Goal: Obtain resource: Download file/media

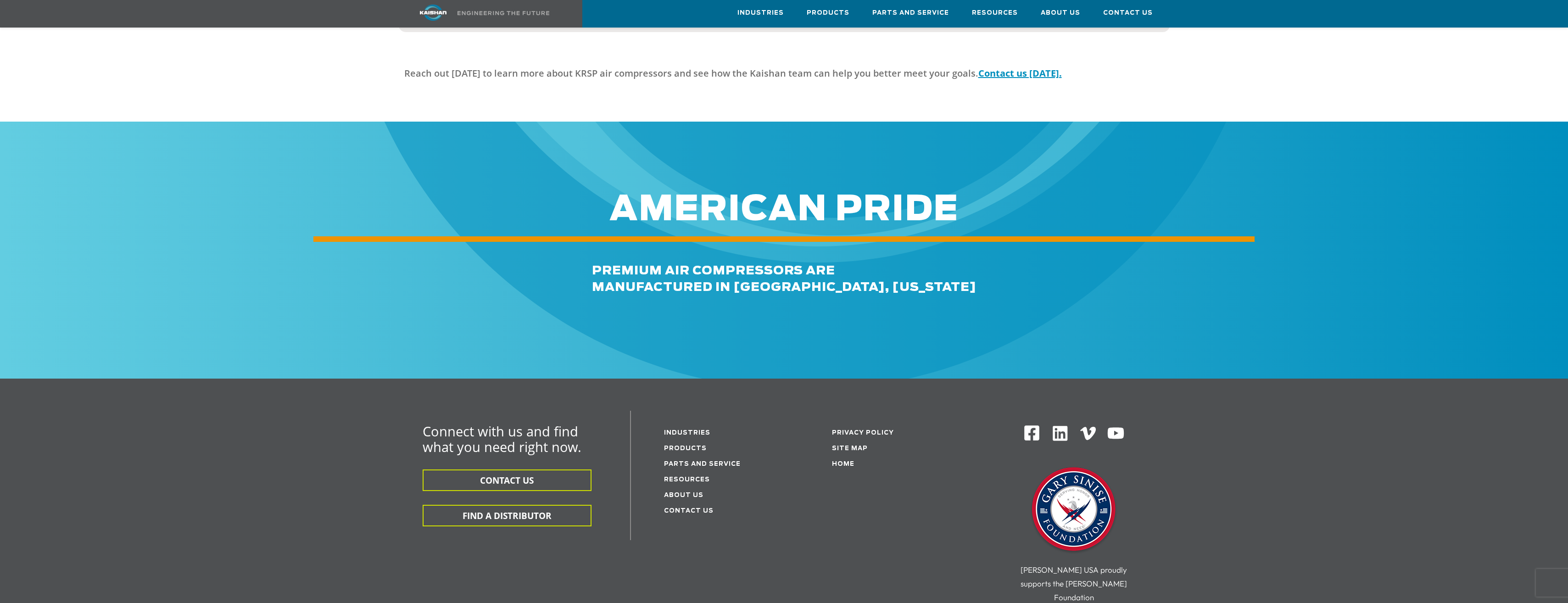
scroll to position [2660, 0]
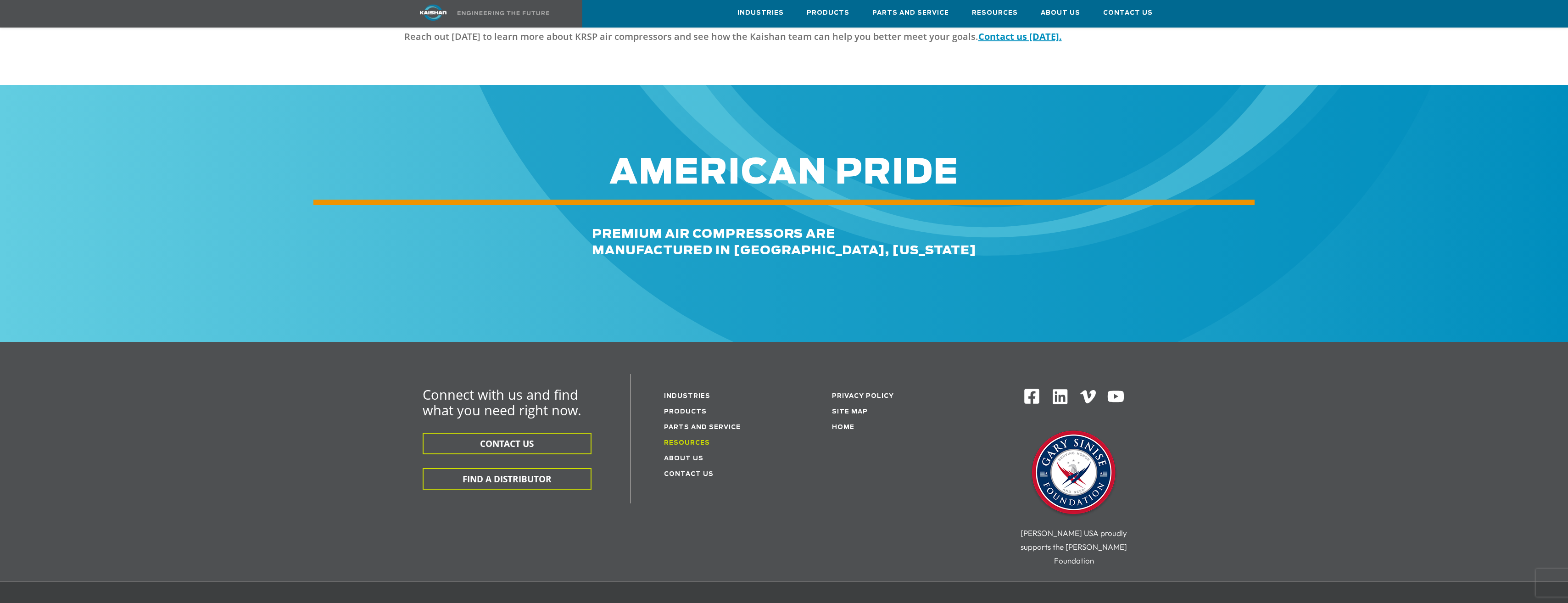
click at [700, 440] on link "Resources" at bounding box center [687, 443] width 46 height 6
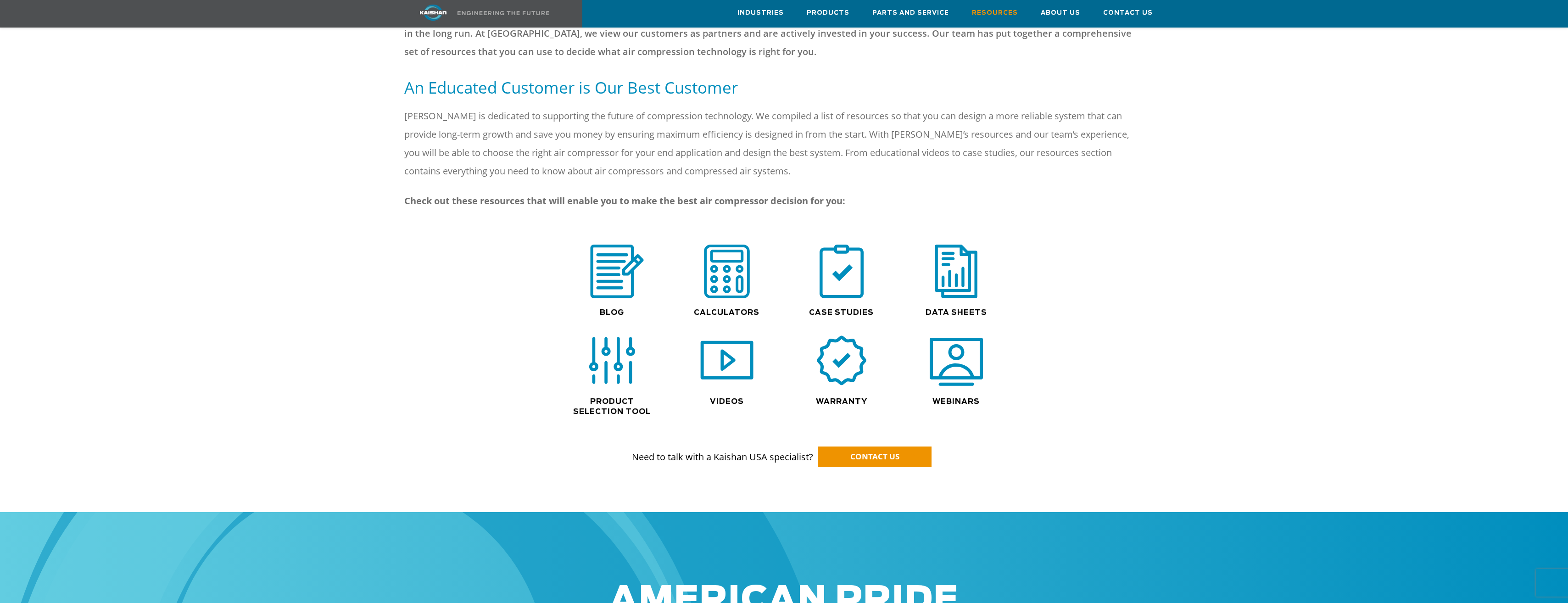
scroll to position [459, 0]
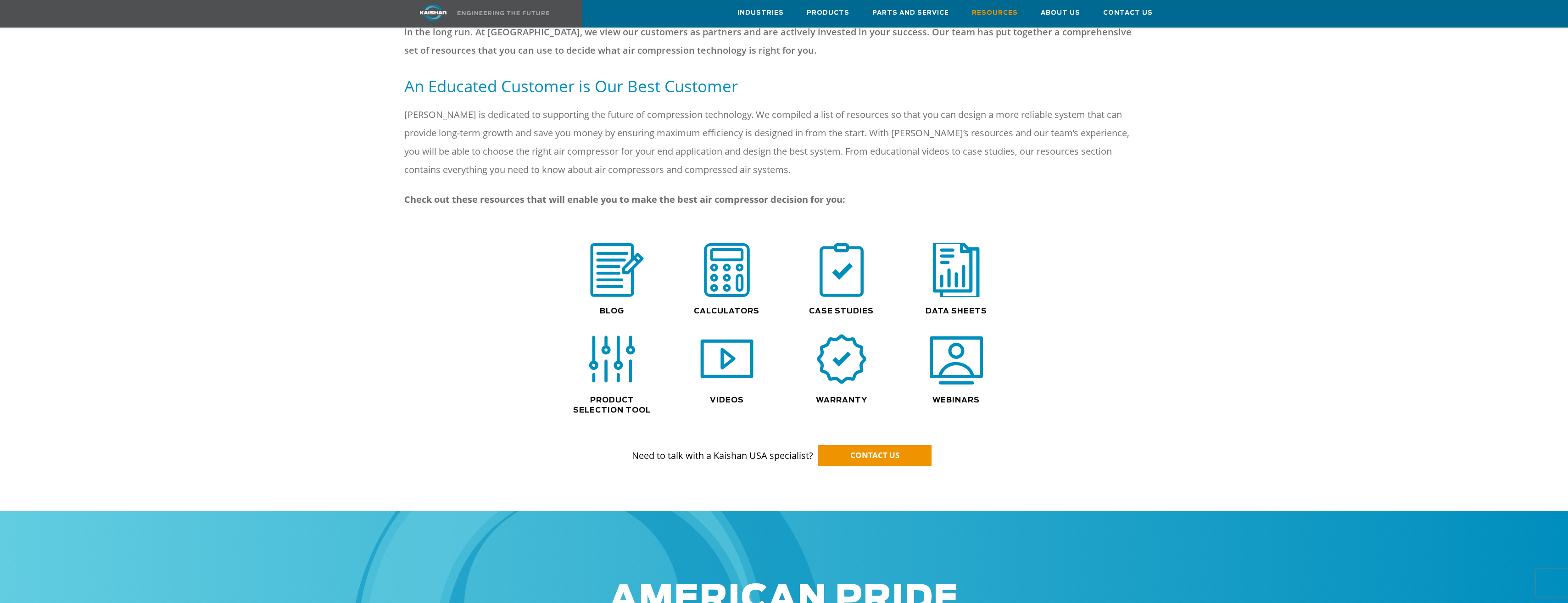
click at [955, 268] on img at bounding box center [956, 270] width 58 height 59
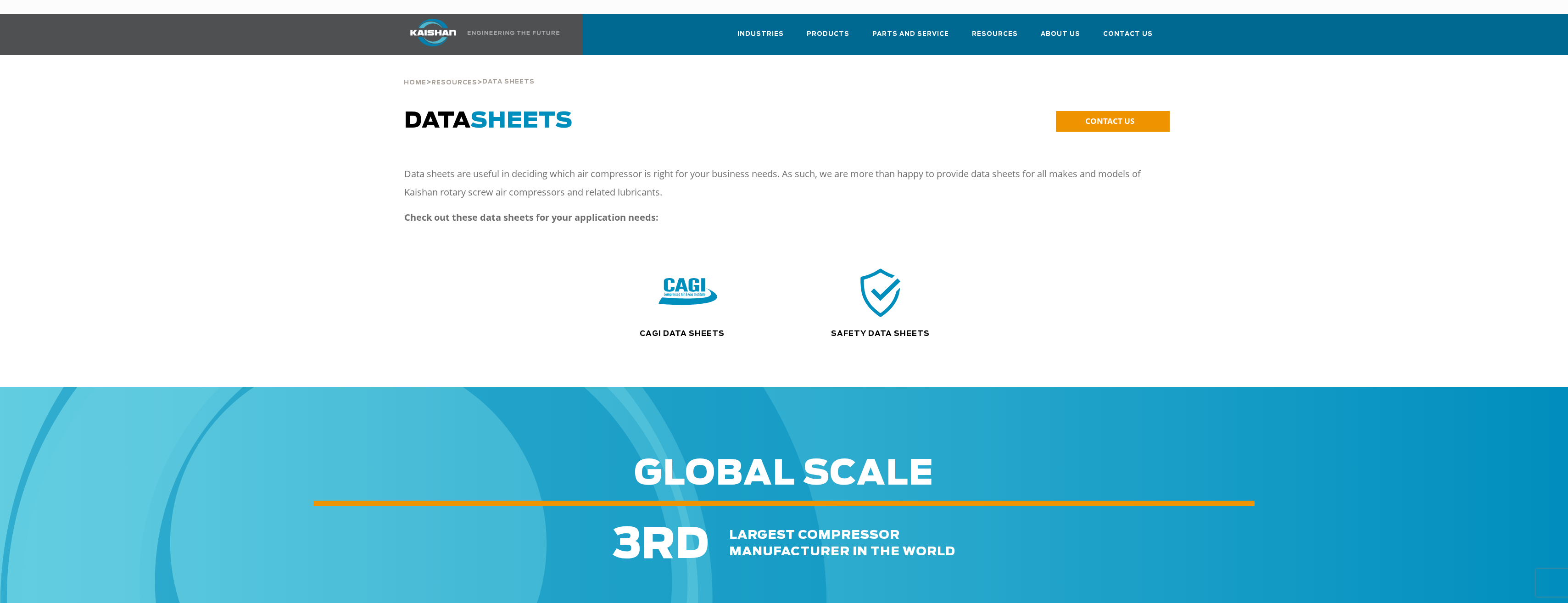
click at [680, 278] on img at bounding box center [688, 292] width 58 height 59
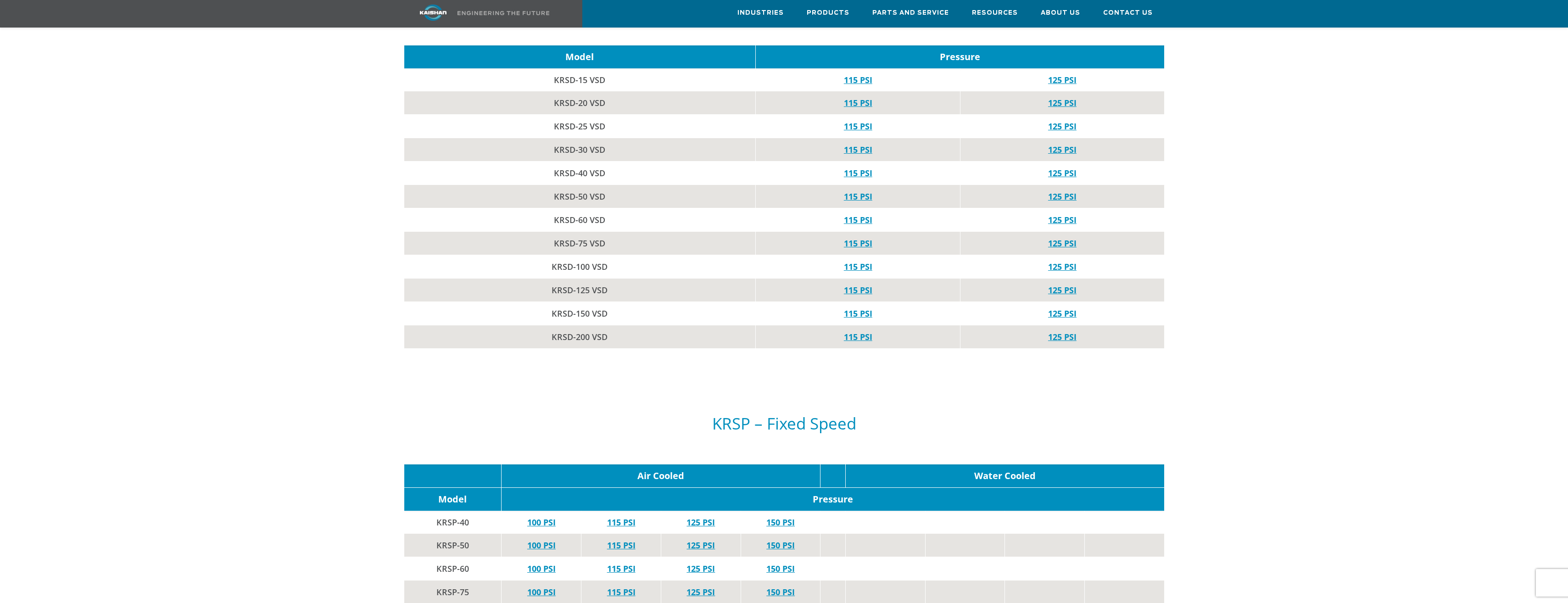
scroll to position [1514, 0]
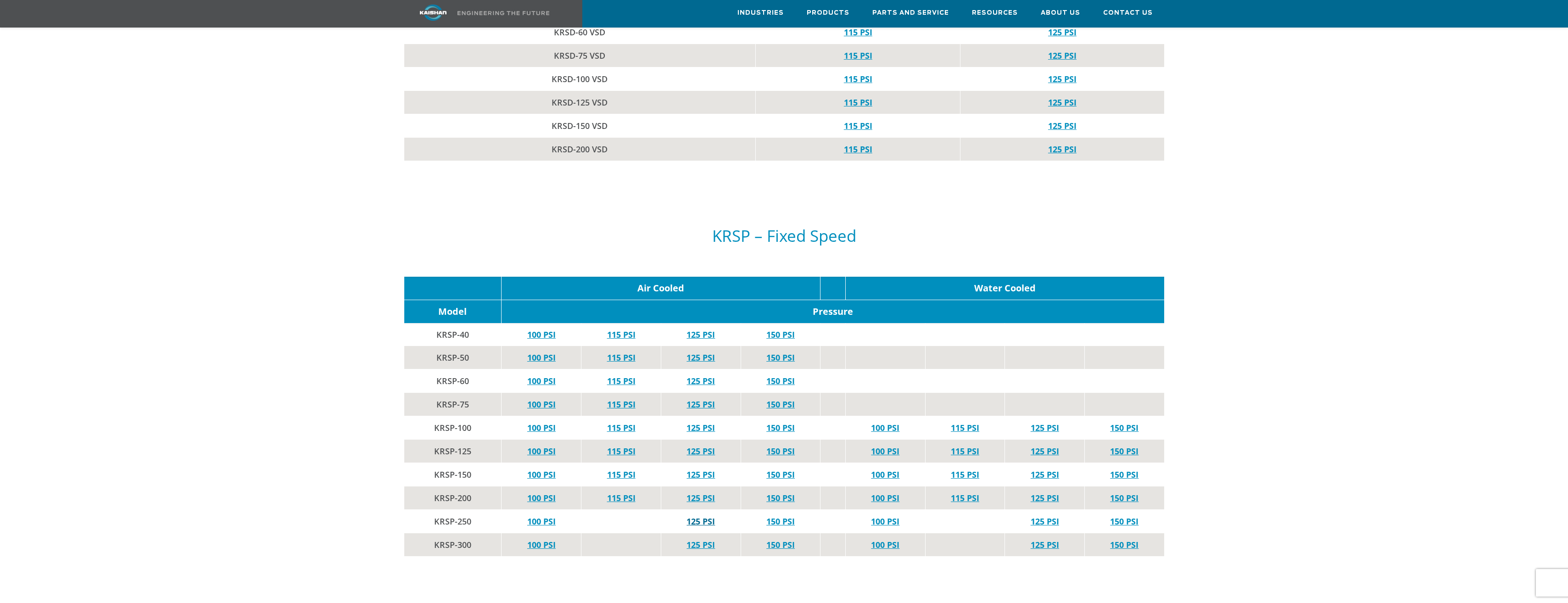
click at [696, 515] on link "125 PSI" at bounding box center [701, 521] width 29 height 11
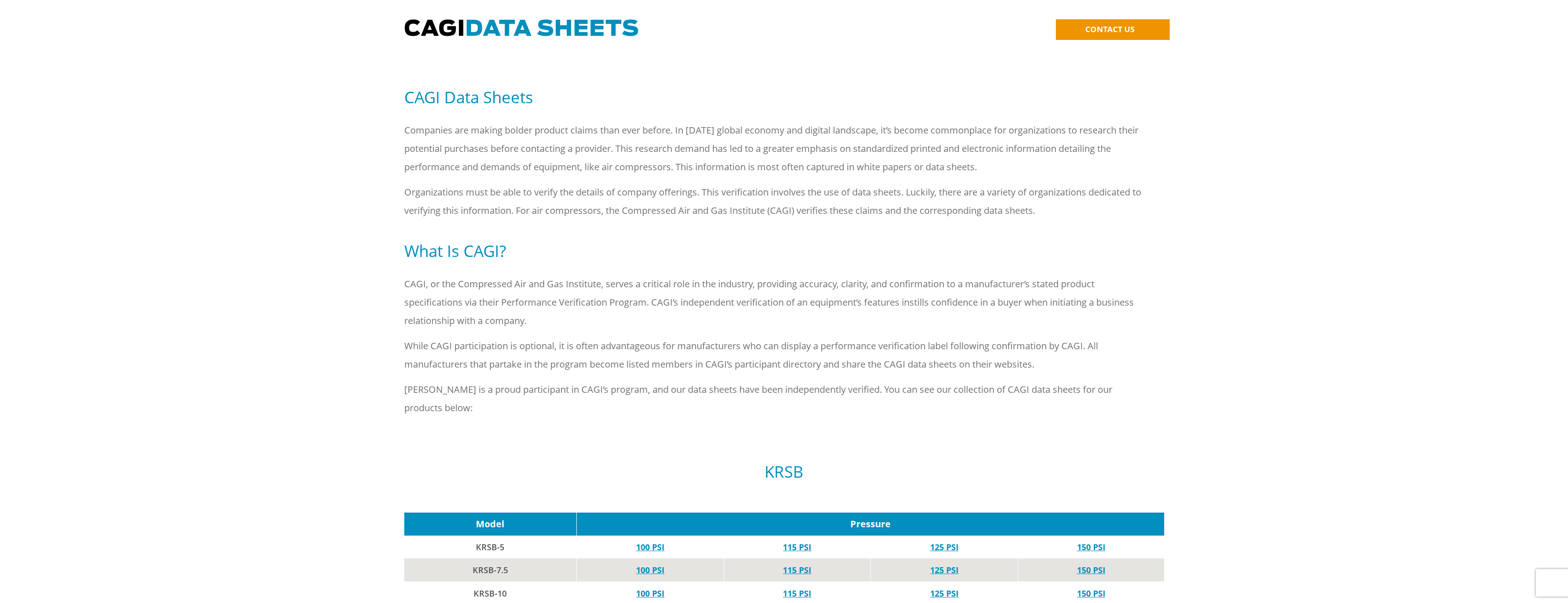
scroll to position [0, 0]
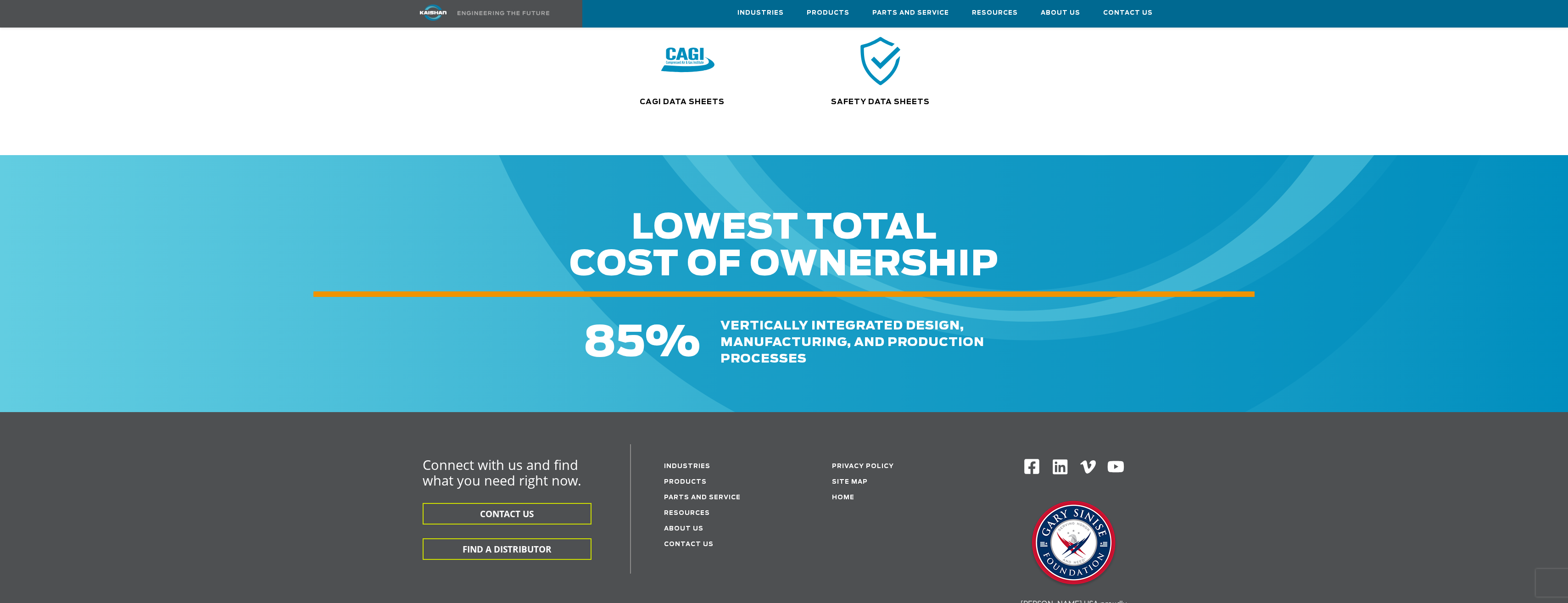
scroll to position [92, 0]
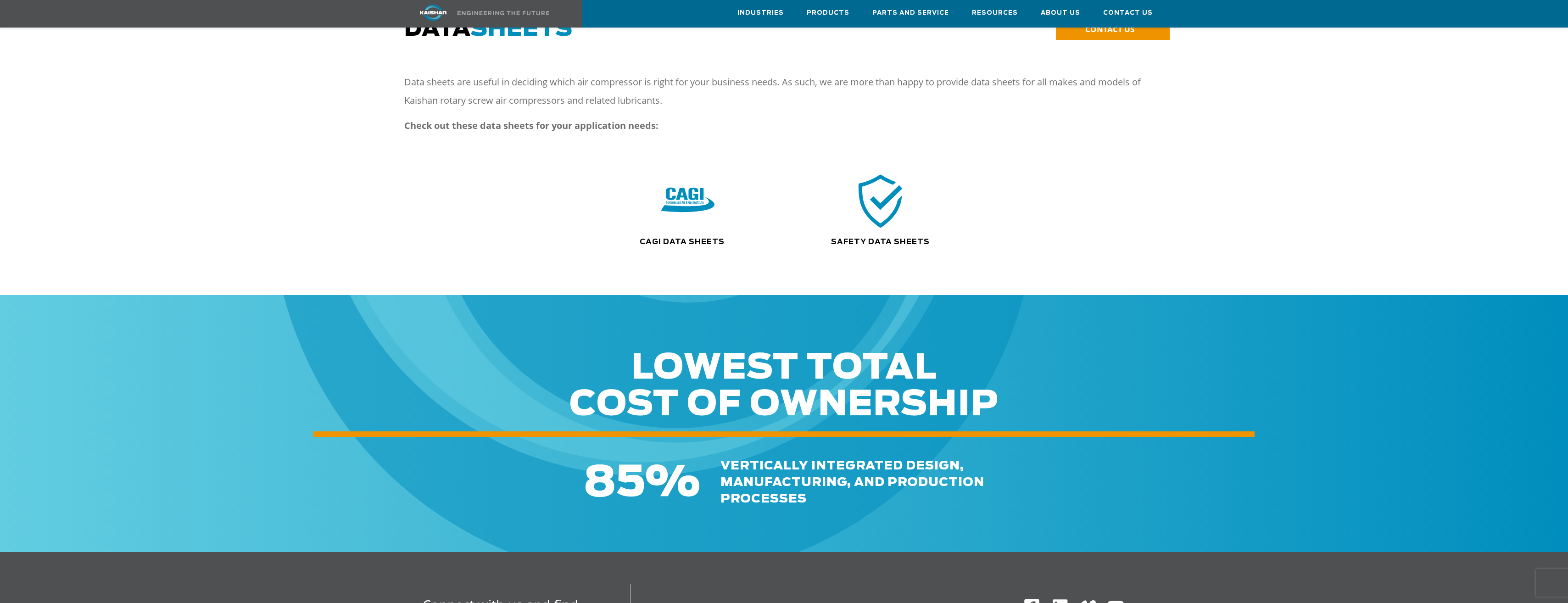
click at [881, 211] on img at bounding box center [880, 200] width 58 height 59
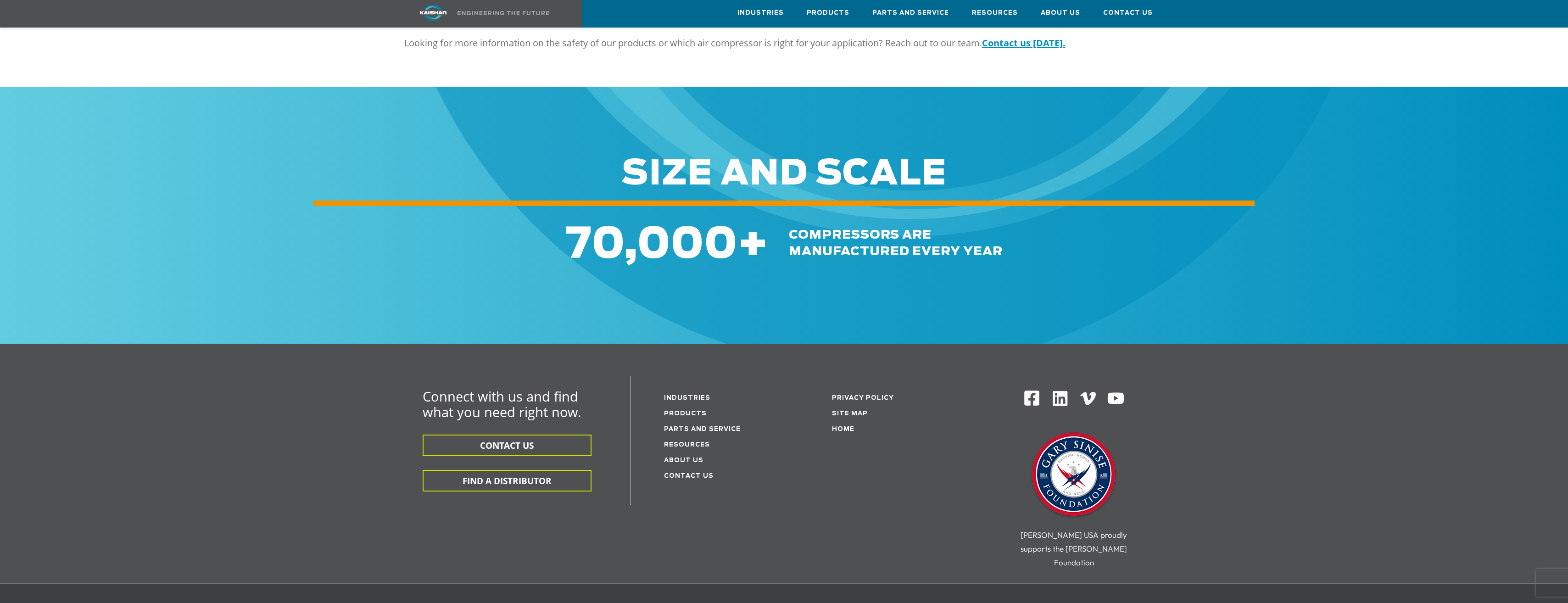
scroll to position [596, 0]
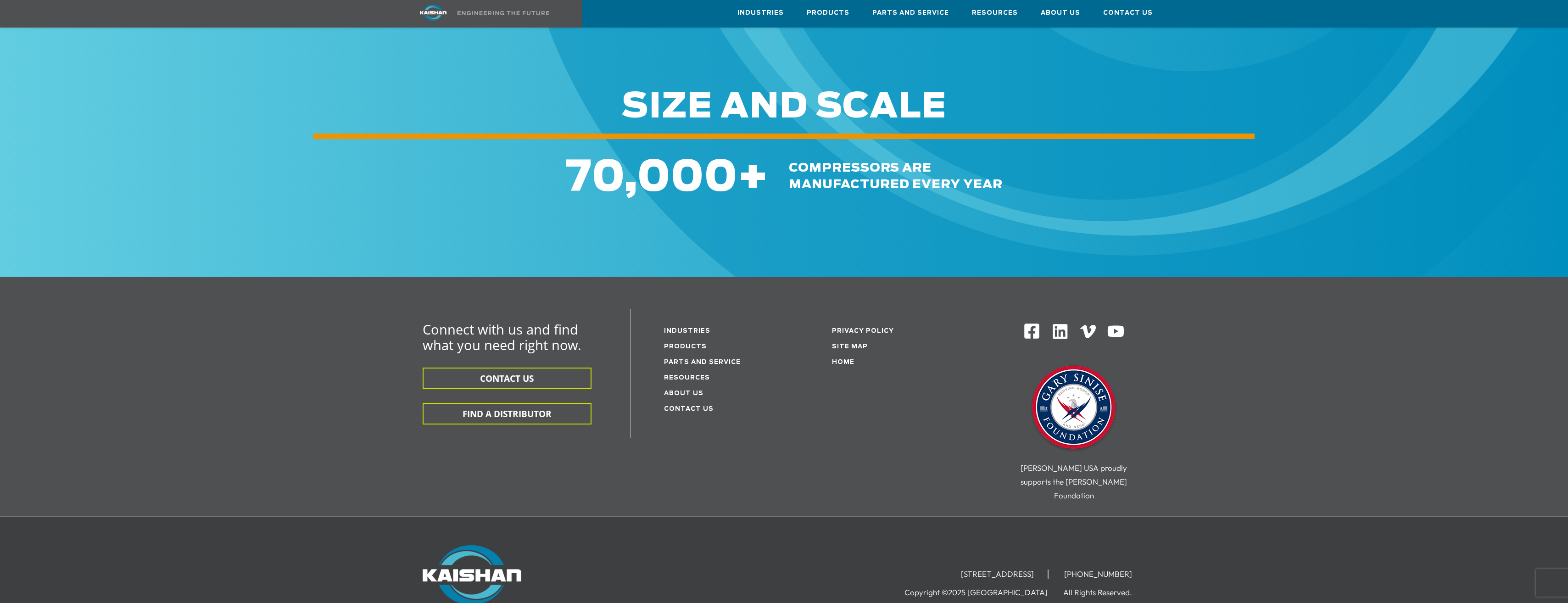
click at [695, 354] on li "Parts and service" at bounding box center [724, 361] width 121 height 16
click at [693, 359] on link "Parts and service" at bounding box center [702, 362] width 77 height 6
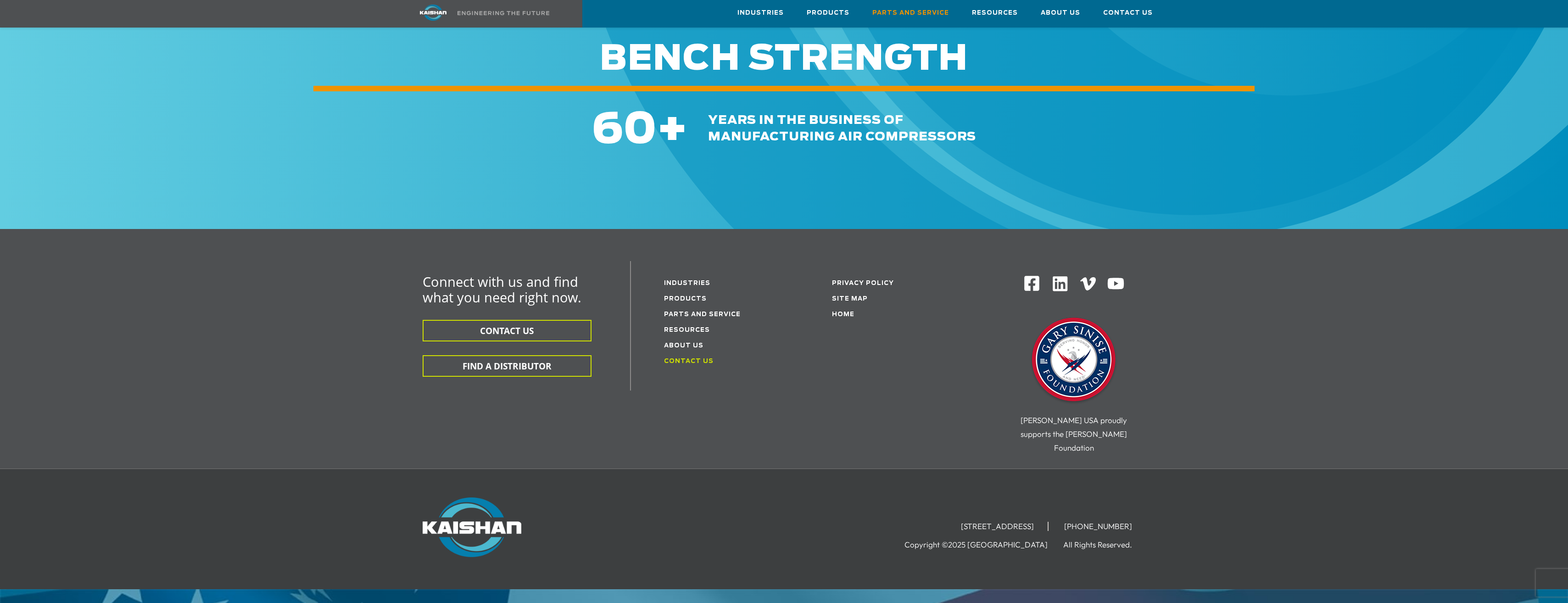
scroll to position [1061, 0]
